Goal: Information Seeking & Learning: Learn about a topic

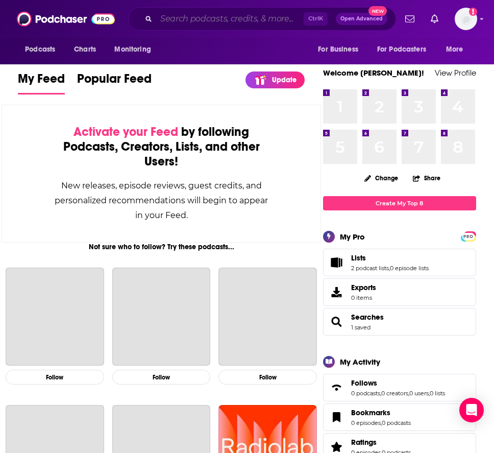
click at [230, 16] on input "Search podcasts, credits, & more..." at bounding box center [230, 19] width 148 height 16
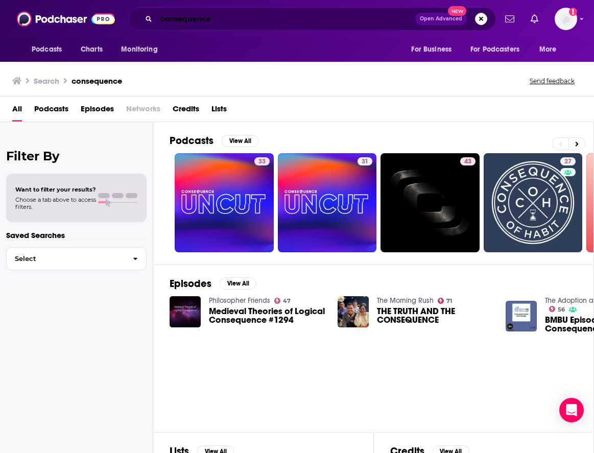
click at [226, 17] on input "consequence" at bounding box center [285, 19] width 259 height 16
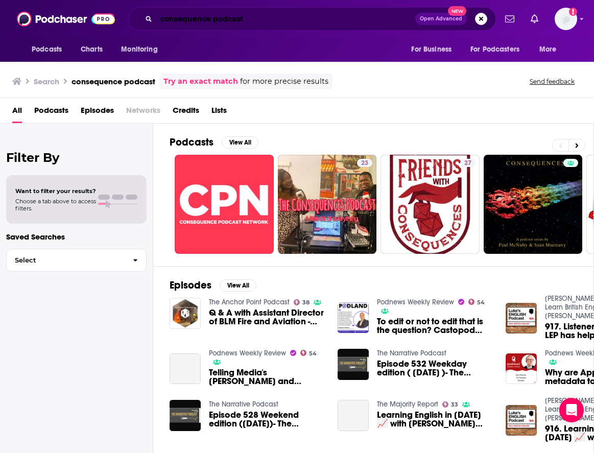
click at [204, 20] on input "consequence podcast" at bounding box center [285, 19] width 259 height 16
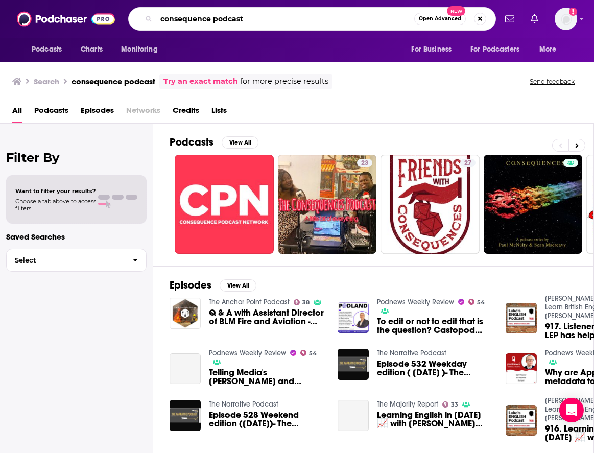
click at [204, 20] on input "consequence podcast" at bounding box center [285, 19] width 258 height 16
type input "going there"
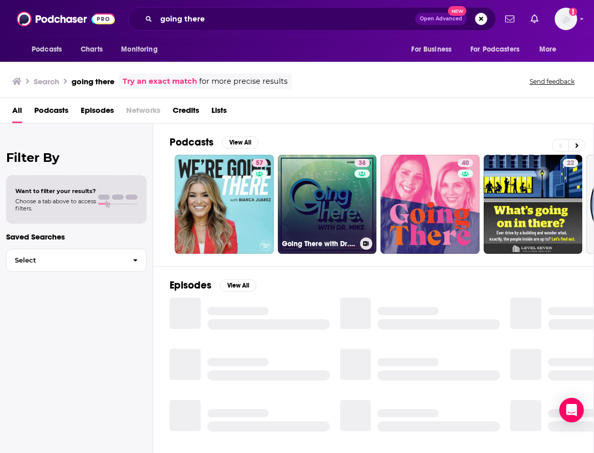
click at [328, 189] on link "38 Going There with Dr. [PERSON_NAME]" at bounding box center [327, 204] width 99 height 99
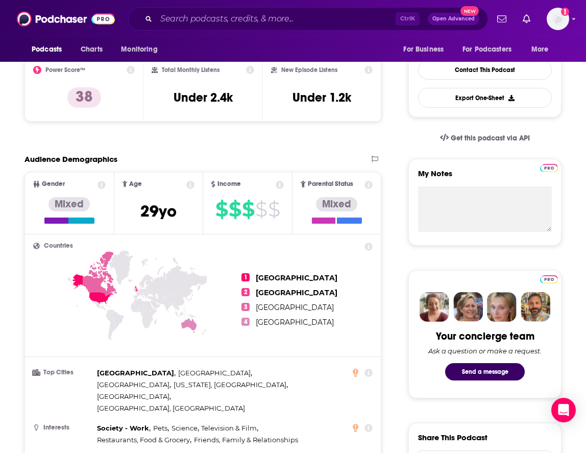
scroll to position [170, 0]
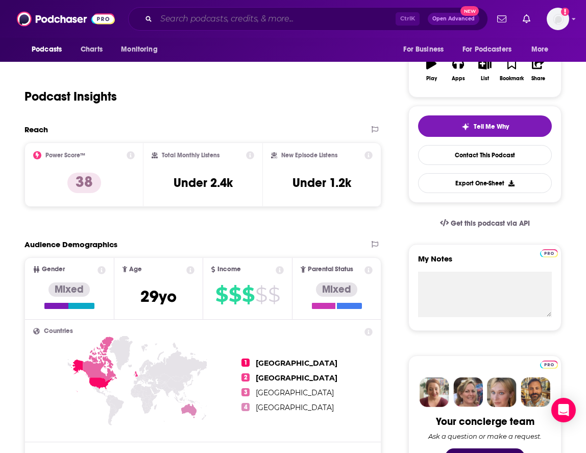
click at [176, 22] on input "Search podcasts, credits, & more..." at bounding box center [276, 19] width 240 height 16
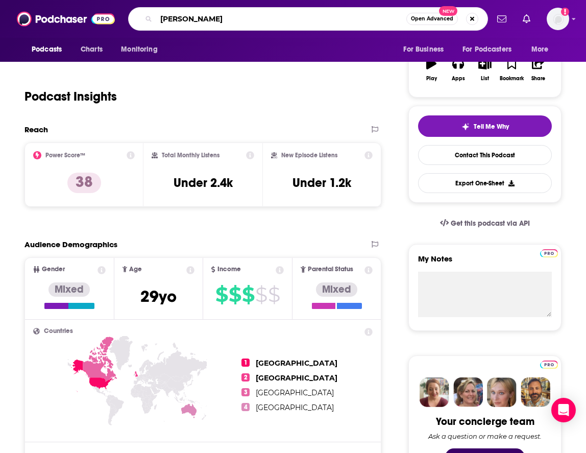
type input "[PERSON_NAME]"
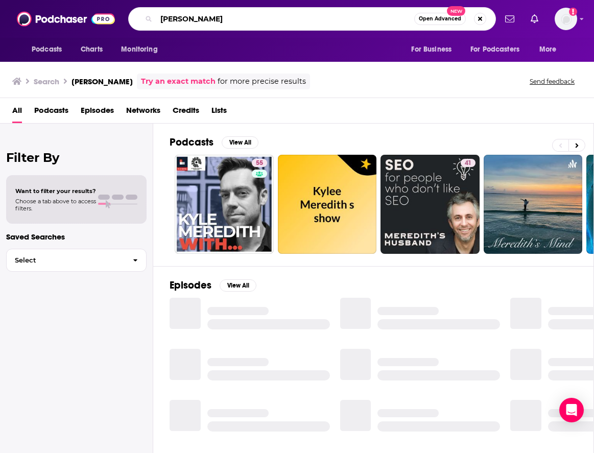
click at [217, 16] on input "[PERSON_NAME]" at bounding box center [285, 19] width 258 height 16
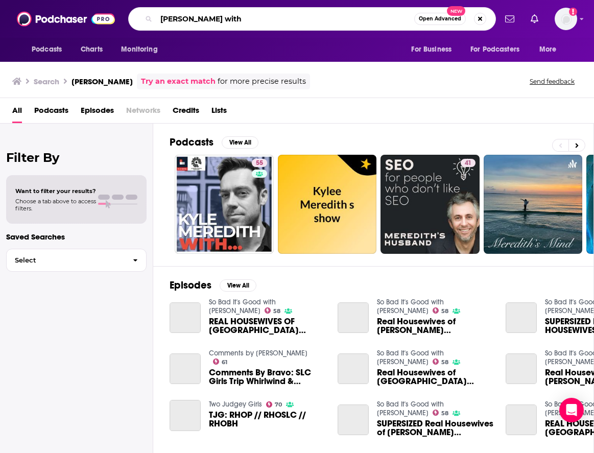
type input "[PERSON_NAME] with"
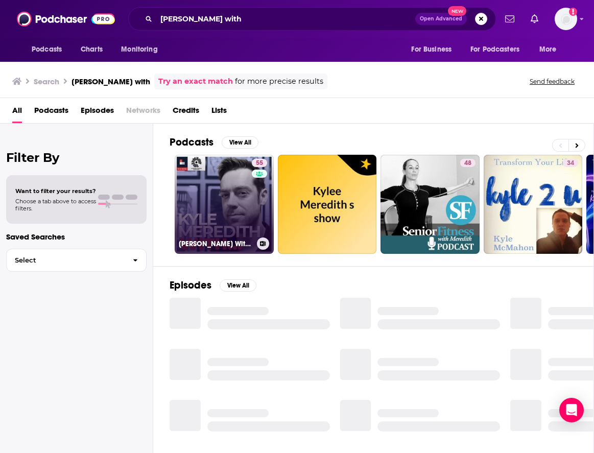
click at [228, 210] on link "55 [PERSON_NAME] With..." at bounding box center [224, 204] width 99 height 99
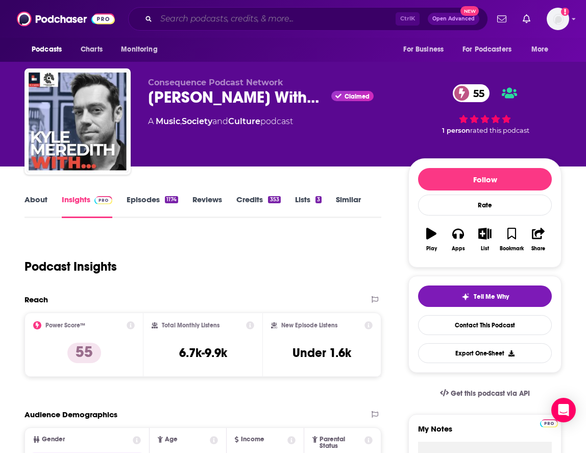
click at [222, 21] on input "Search podcasts, credits, & more..." at bounding box center [276, 19] width 240 height 16
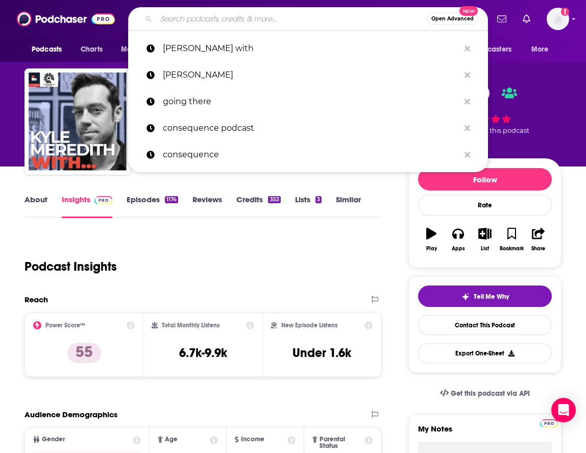
paste input "Stanning BTS"
type input "Stanning BTS"
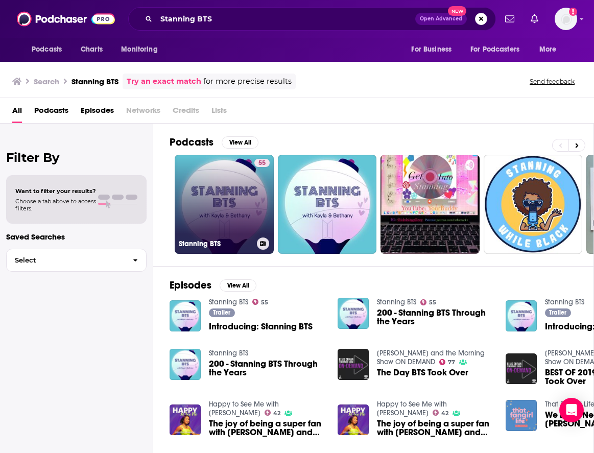
click at [230, 201] on link "55 Stanning BTS" at bounding box center [224, 204] width 99 height 99
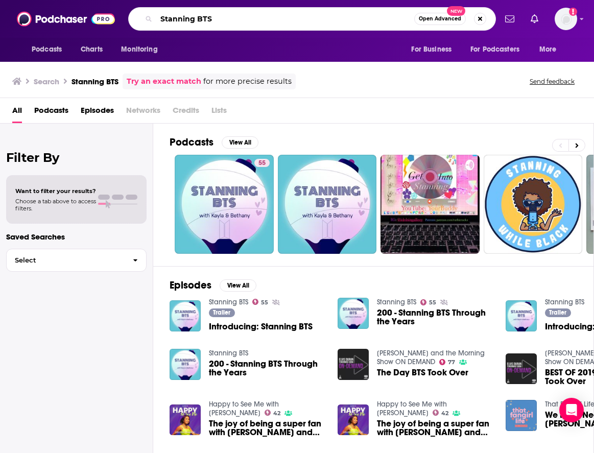
click at [192, 19] on input "Stanning BTS" at bounding box center [285, 19] width 258 height 16
type input "long time no see"
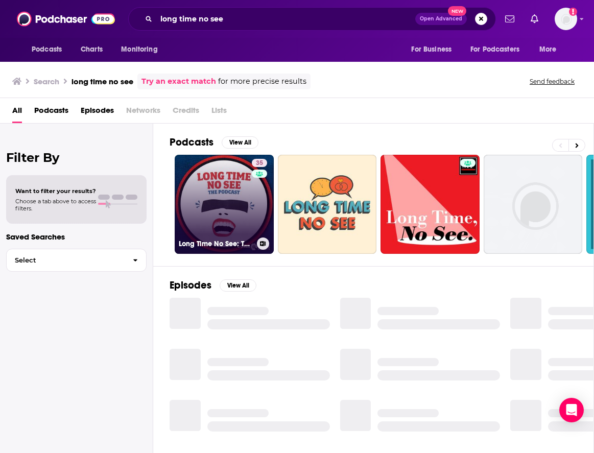
click at [221, 217] on link "35 Long Time No See: The Podcast" at bounding box center [224, 204] width 99 height 99
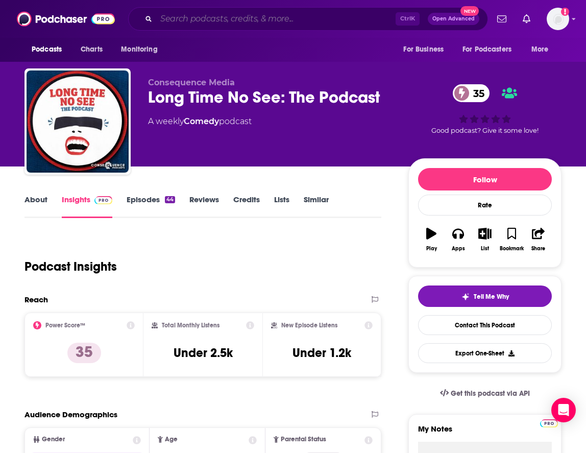
click at [194, 22] on input "Search podcasts, credits, & more..." at bounding box center [276, 19] width 240 height 16
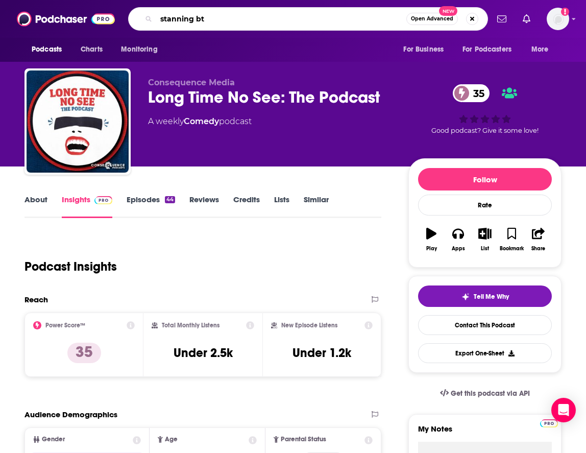
type input "stanning bts"
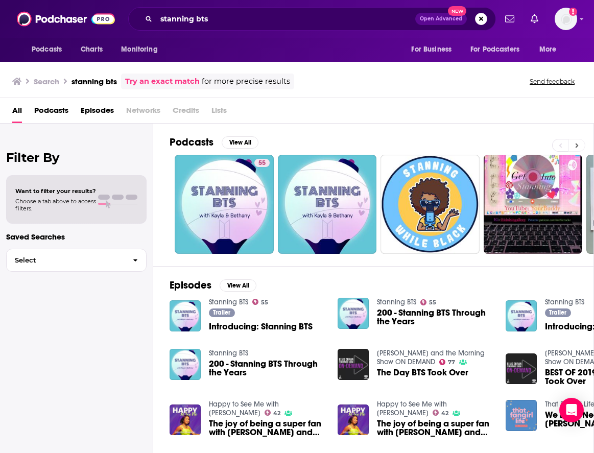
click at [494, 146] on icon at bounding box center [577, 145] width 4 height 7
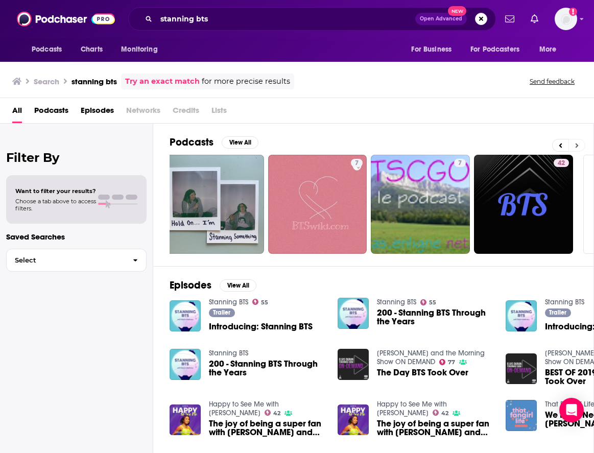
scroll to position [0, 424]
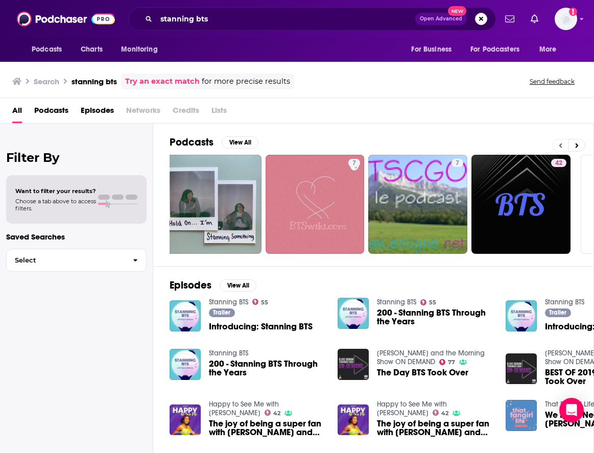
click at [494, 145] on icon at bounding box center [560, 145] width 3 height 5
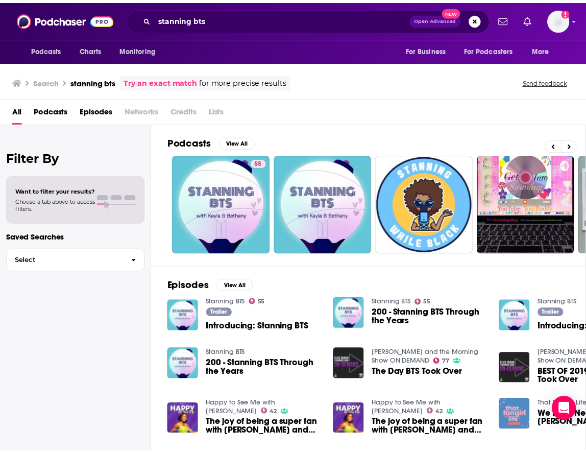
scroll to position [0, 0]
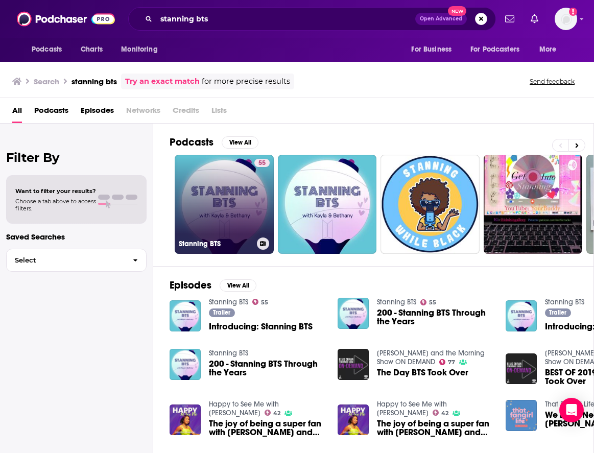
click at [200, 189] on link "55 Stanning BTS" at bounding box center [224, 204] width 99 height 99
